Goal: Task Accomplishment & Management: Use online tool/utility

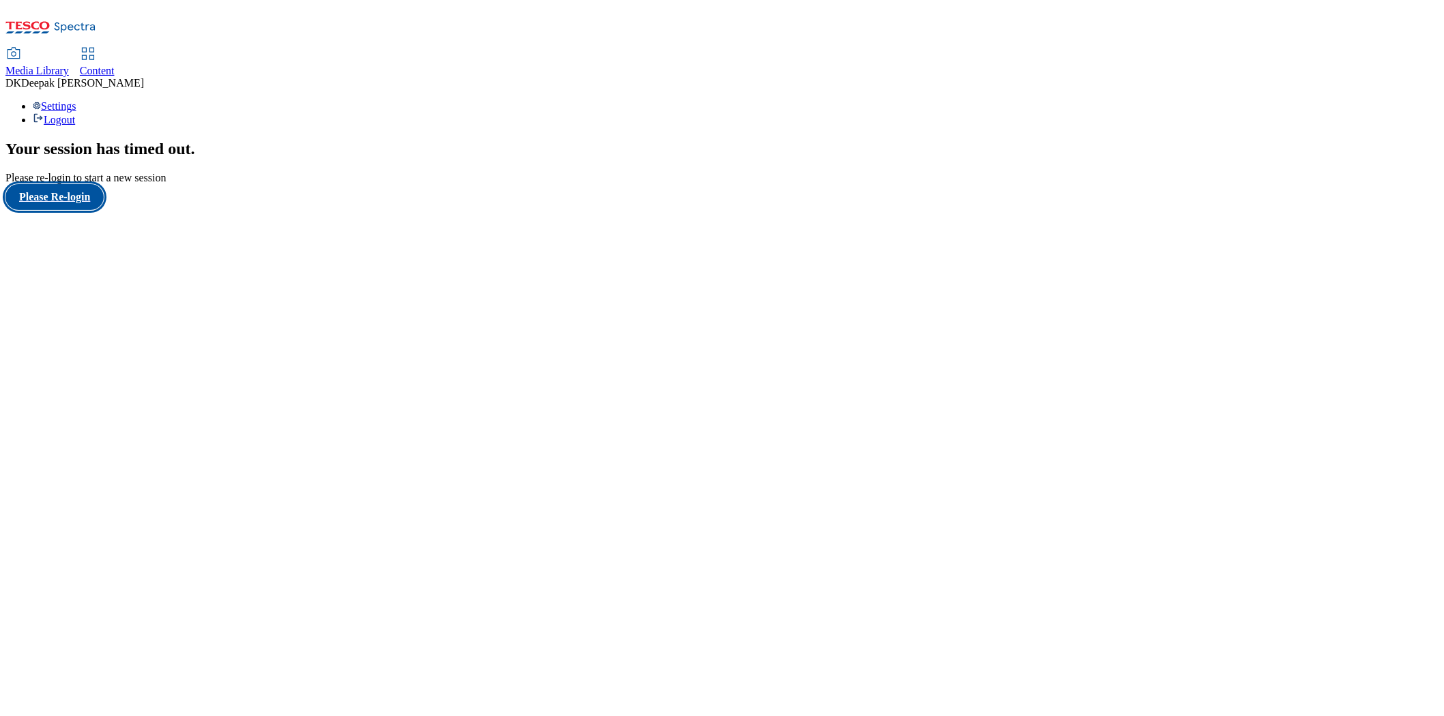
click at [60, 210] on button "Please Re-login" at bounding box center [54, 197] width 98 height 26
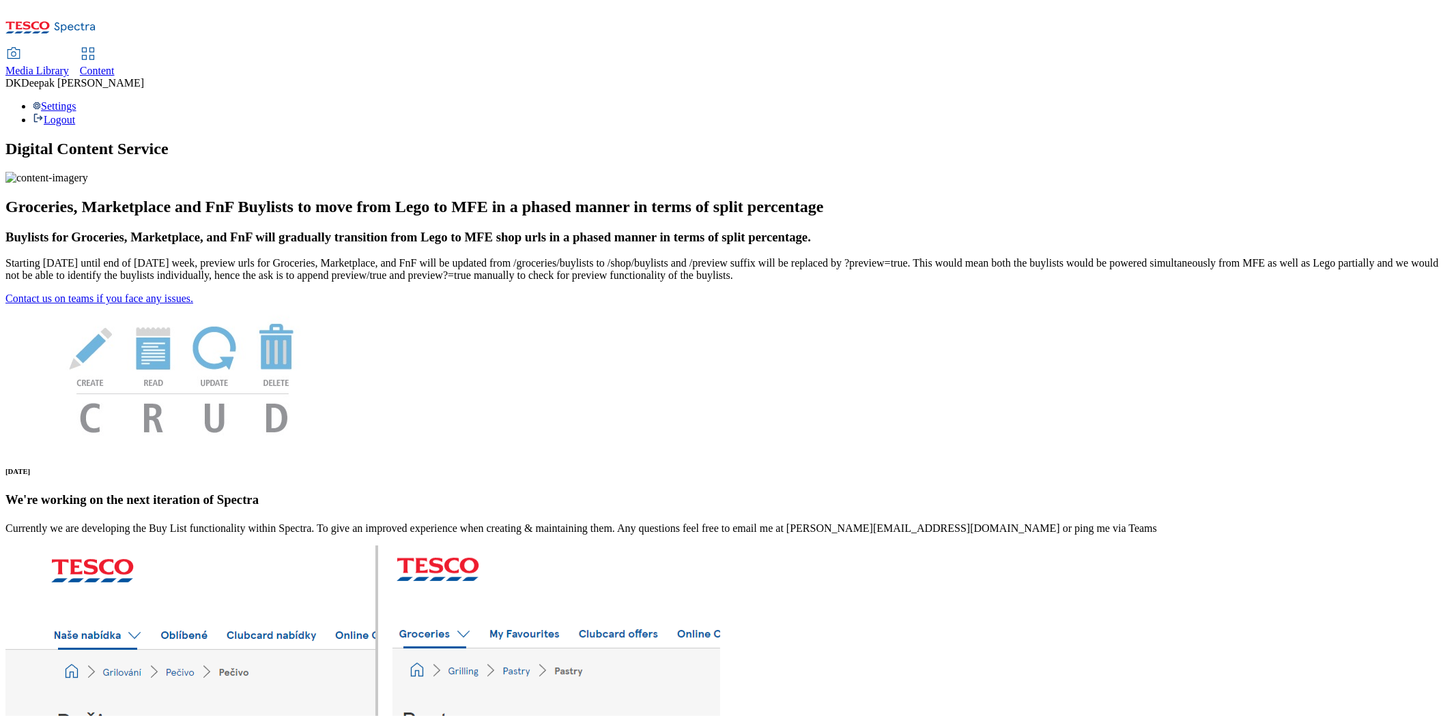
click at [115, 65] on div "Content" at bounding box center [97, 71] width 35 height 12
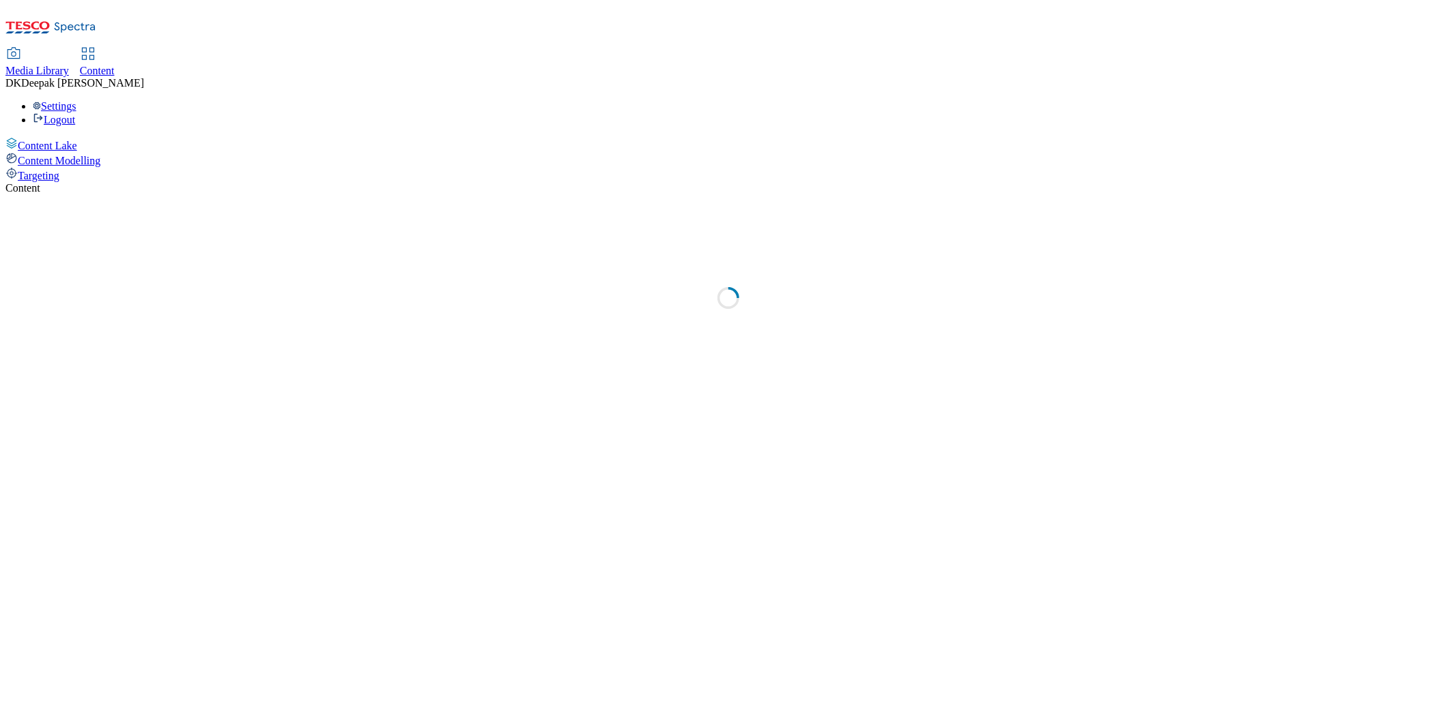
select select "ghs-[GEOGRAPHIC_DATA]"
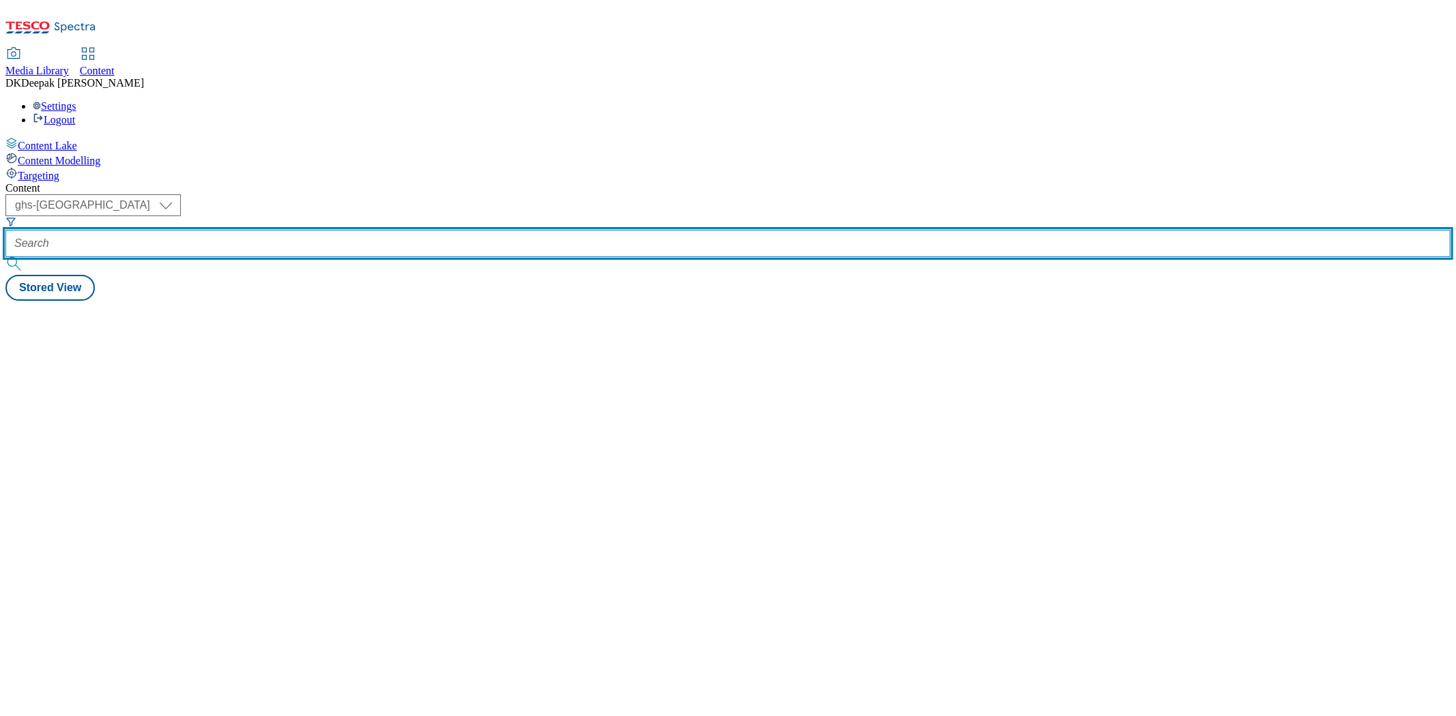
click at [317, 230] on input "text" at bounding box center [727, 243] width 1445 height 27
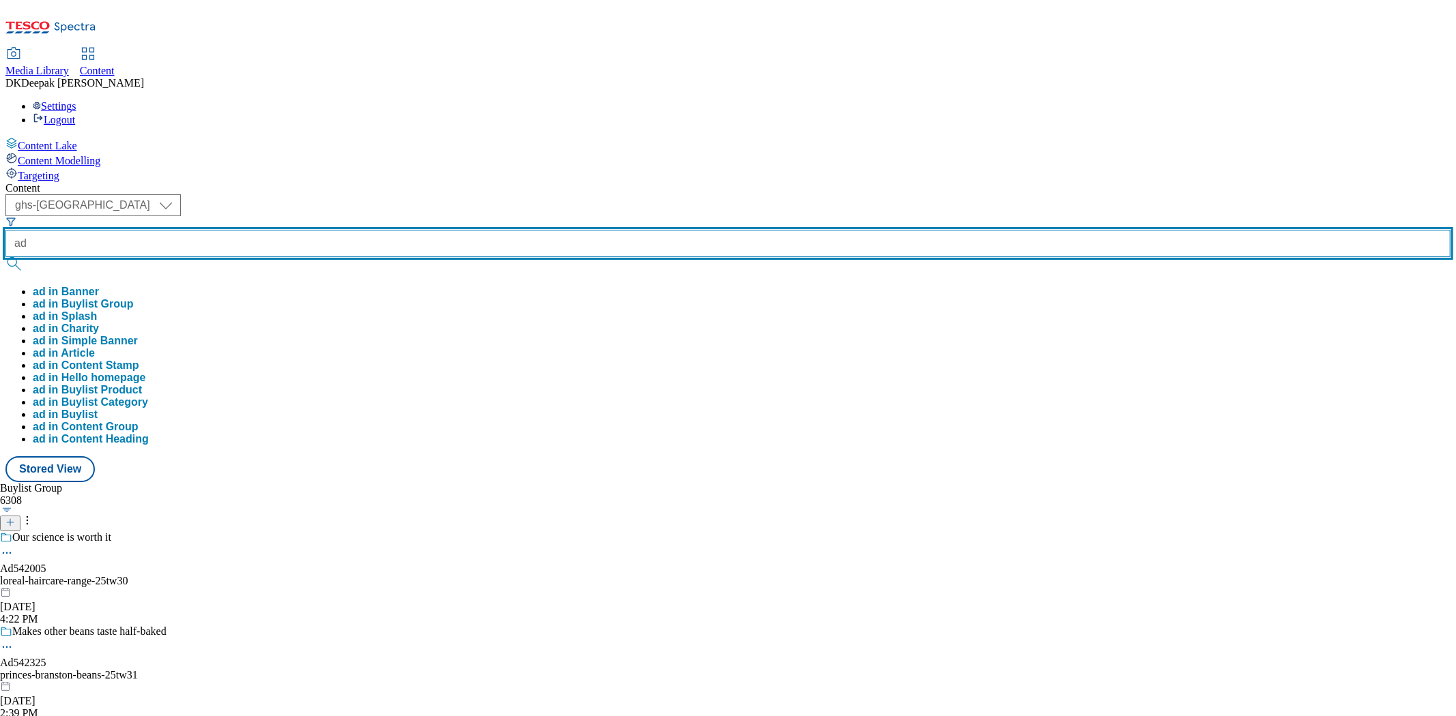
paste input "542005"
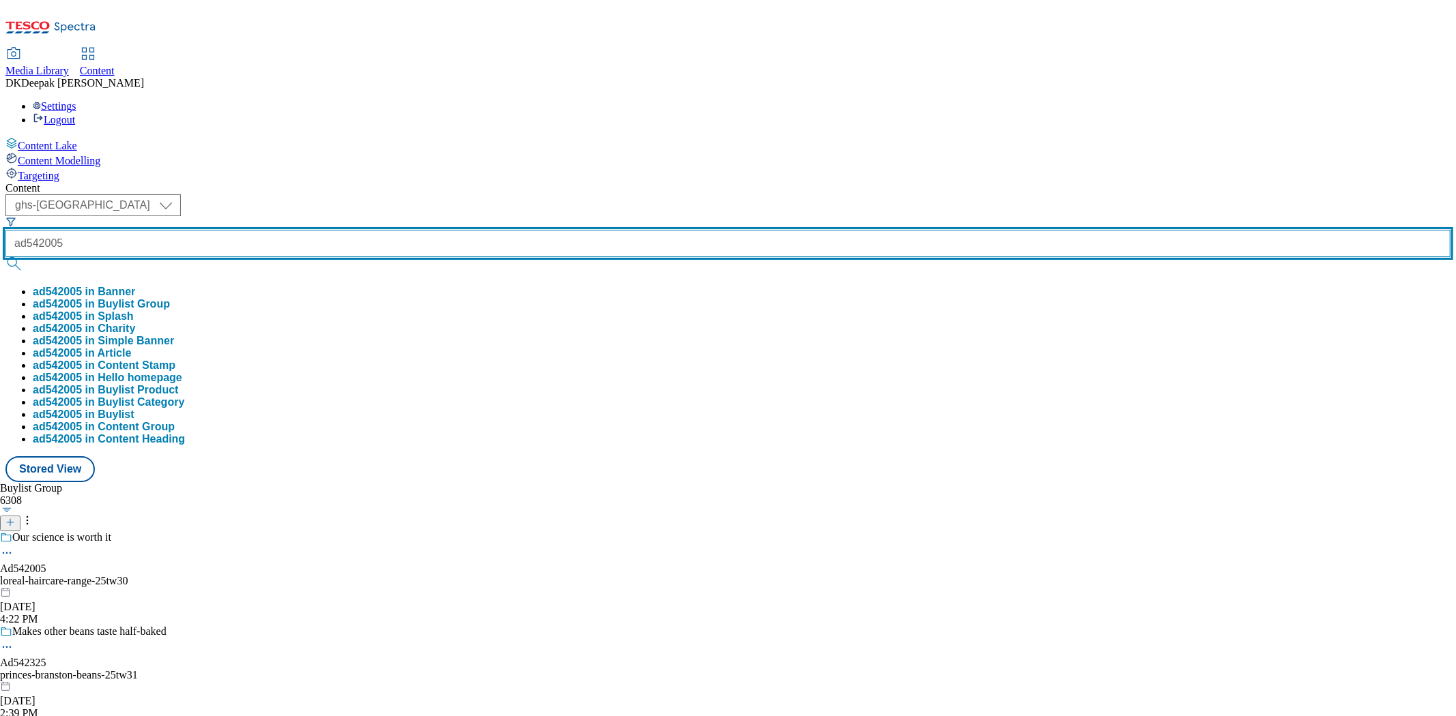
type input "ad542005"
click at [5, 257] on button "submit" at bounding box center [14, 264] width 19 height 14
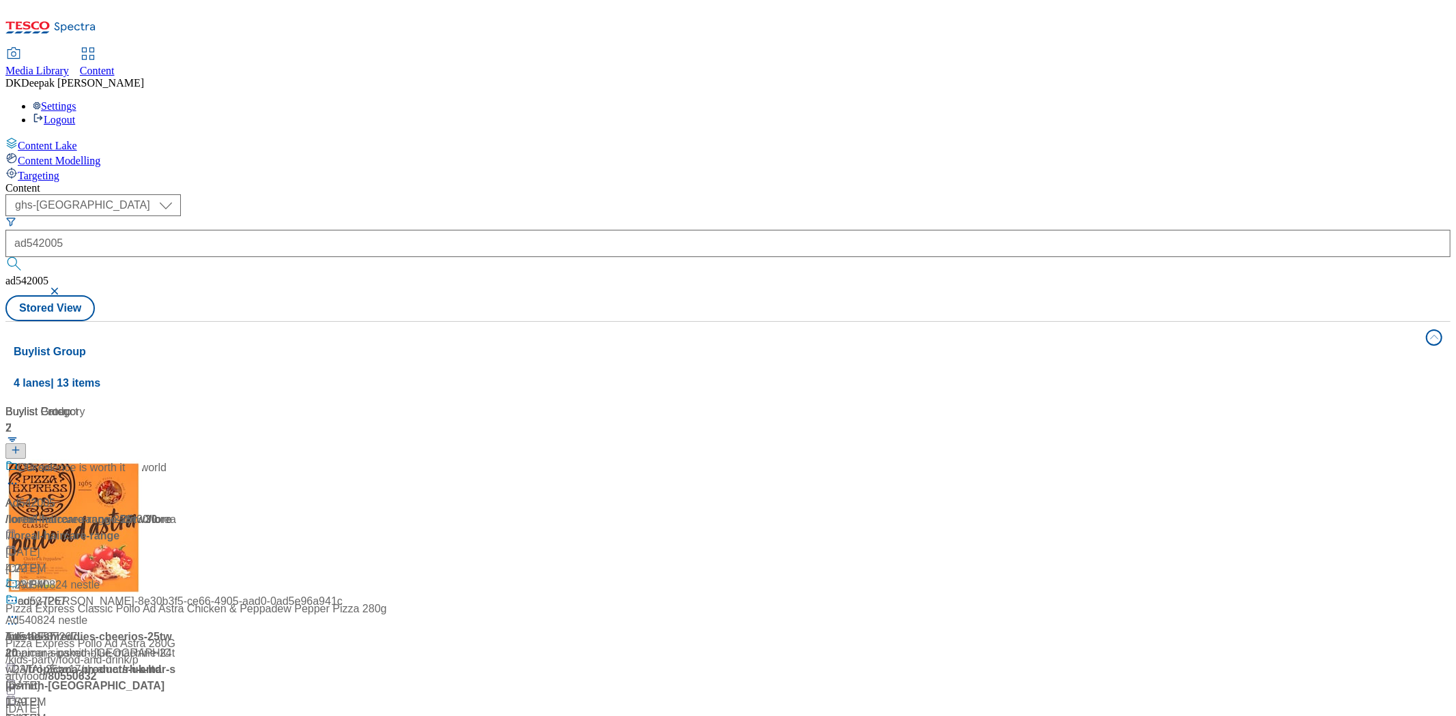
click at [176, 512] on div "/ loreal-haircare-range-25tw30 / loreal" at bounding box center [90, 528] width 171 height 33
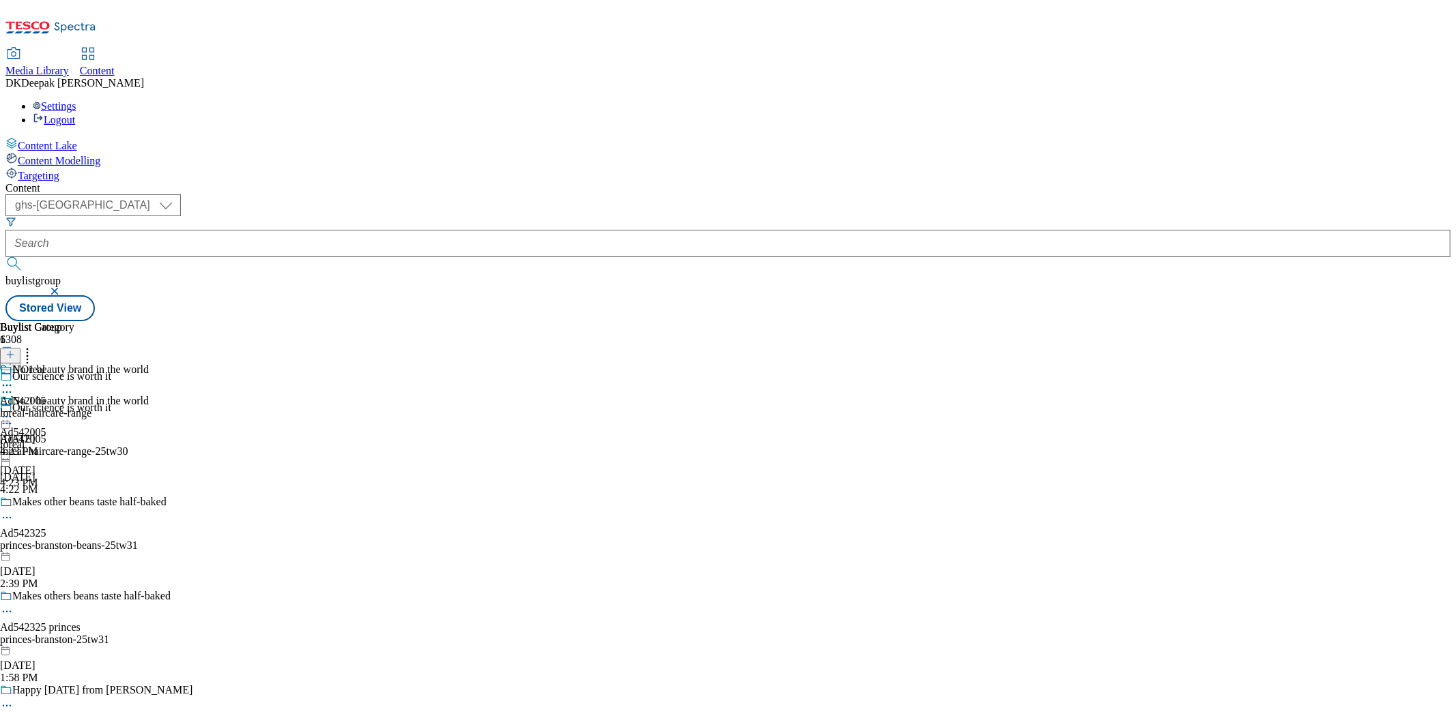
click at [91, 407] on div "loreal-haircare-range" at bounding box center [45, 413] width 91 height 12
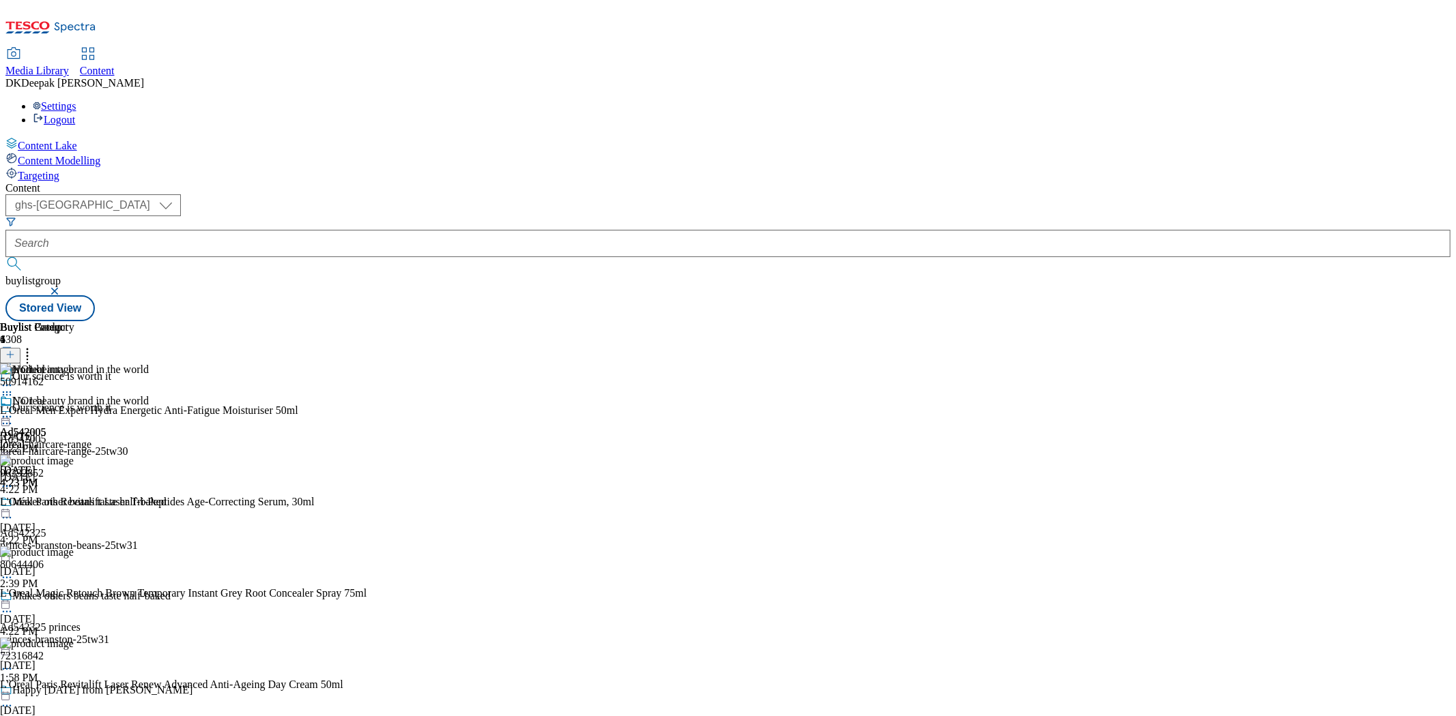
click at [14, 410] on icon at bounding box center [7, 417] width 14 height 14
click at [74, 504] on span "Preview" at bounding box center [58, 509] width 32 height 10
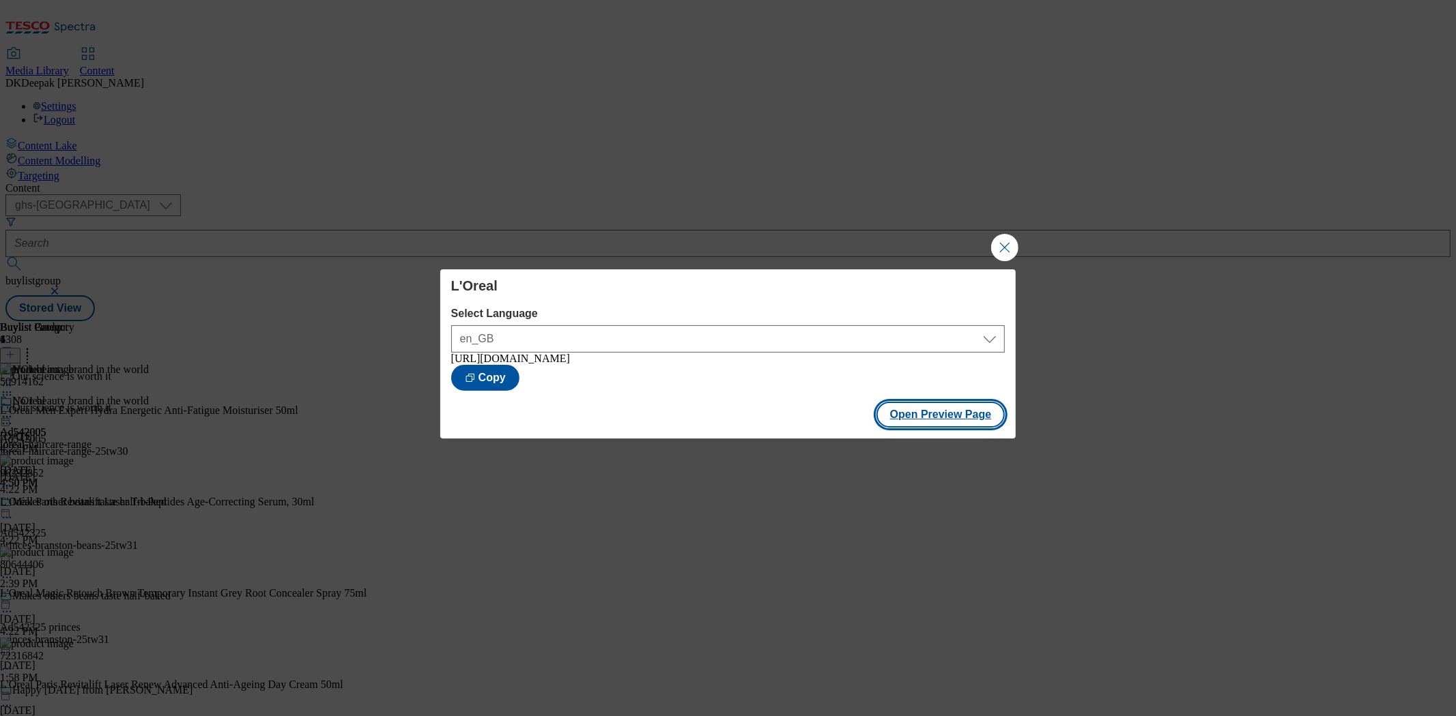
click at [923, 420] on button "Open Preview Page" at bounding box center [940, 415] width 129 height 26
click at [991, 242] on button "Close Modal" at bounding box center [1004, 247] width 27 height 27
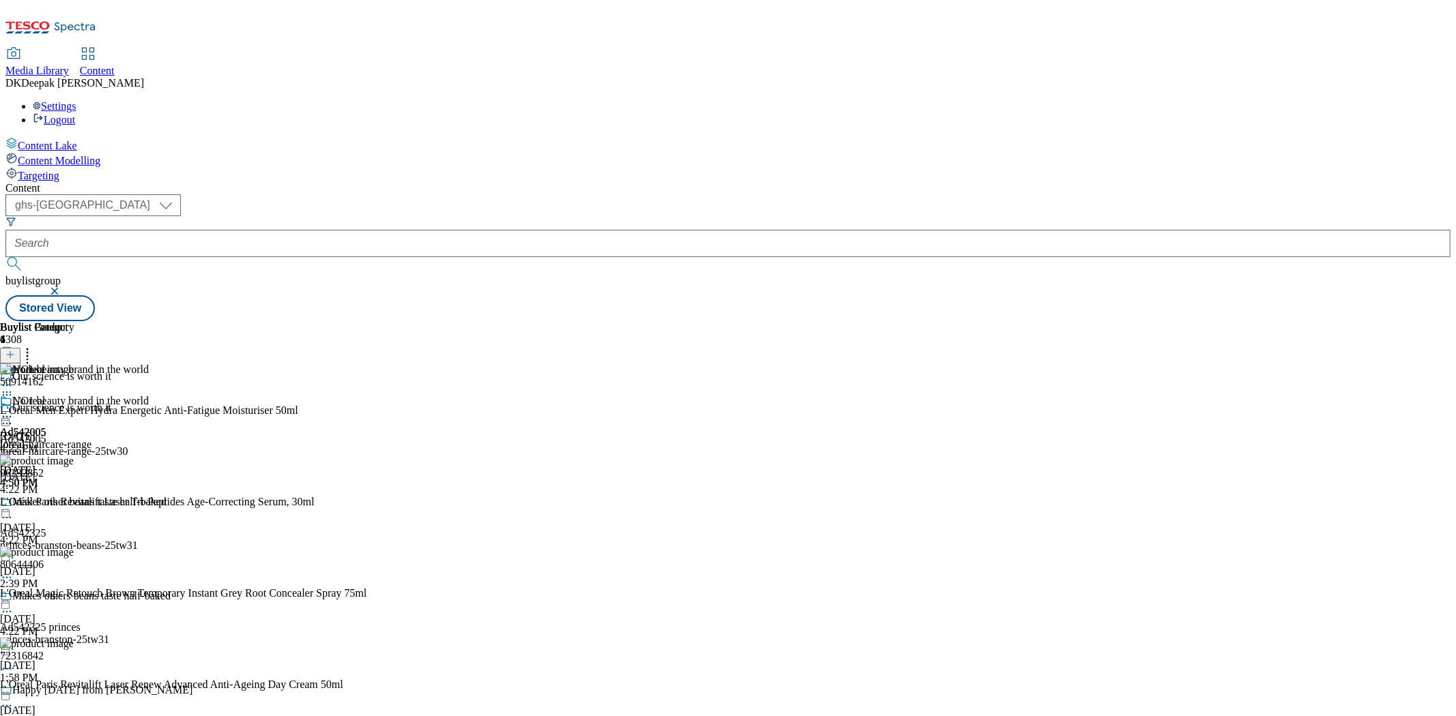
click at [14, 410] on icon at bounding box center [7, 417] width 14 height 14
click at [119, 547] on li "Publish" at bounding box center [72, 555] width 91 height 16
click at [8, 416] on circle at bounding box center [7, 417] width 2 height 2
click at [78, 547] on button "Publish" at bounding box center [52, 555] width 50 height 16
